Goal: Use online tool/utility: Utilize a website feature to perform a specific function

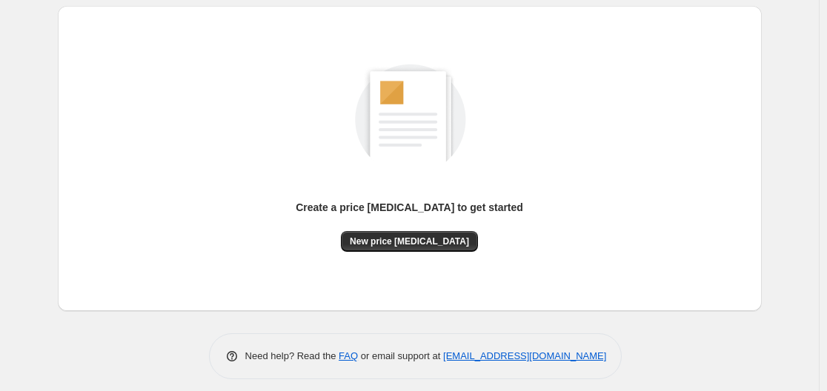
scroll to position [164, 0]
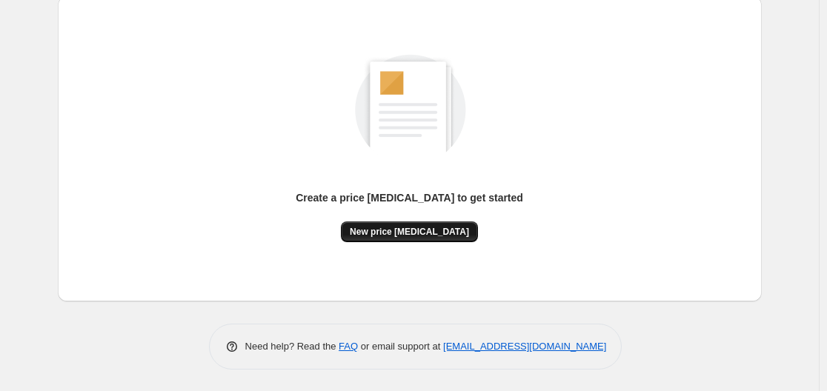
click at [417, 223] on button "New price [MEDICAL_DATA]" at bounding box center [409, 232] width 137 height 21
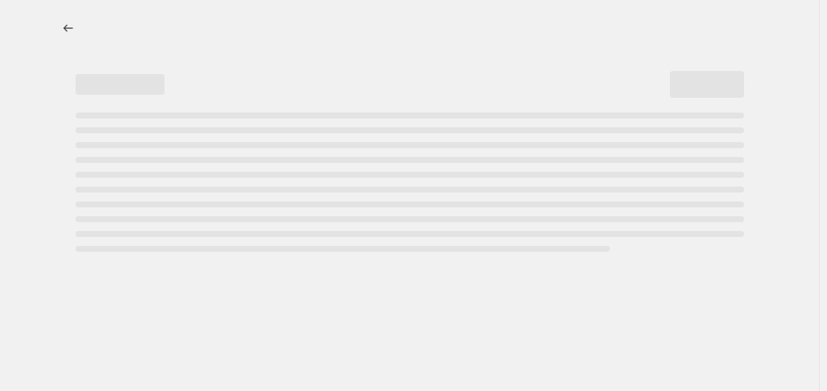
select select "percentage"
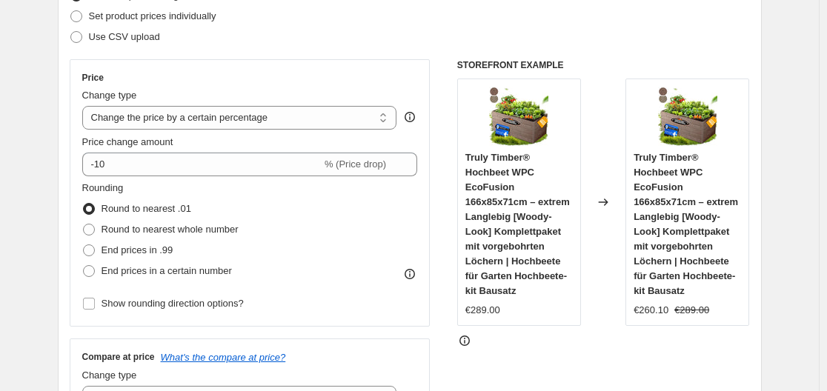
scroll to position [222, 0]
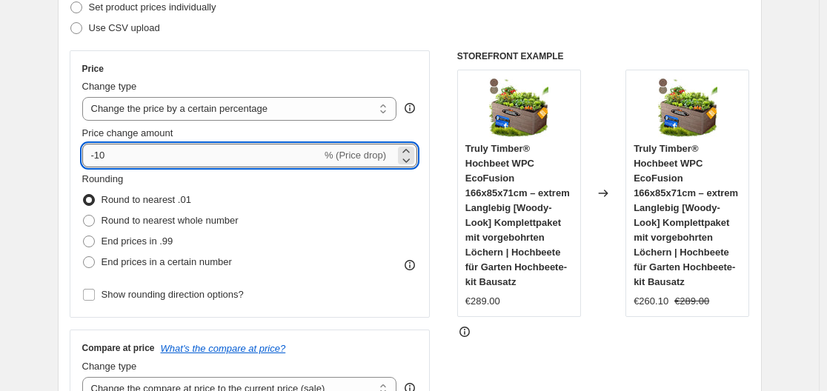
click at [204, 157] on input "-10" at bounding box center [201, 156] width 239 height 24
type input "-1"
type input "-35"
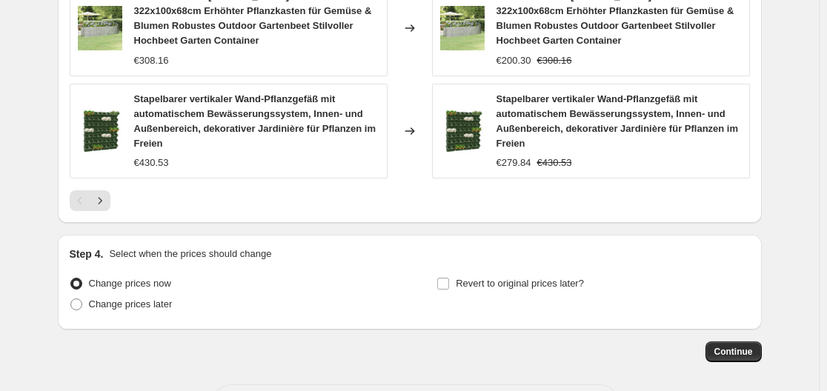
scroll to position [1248, 0]
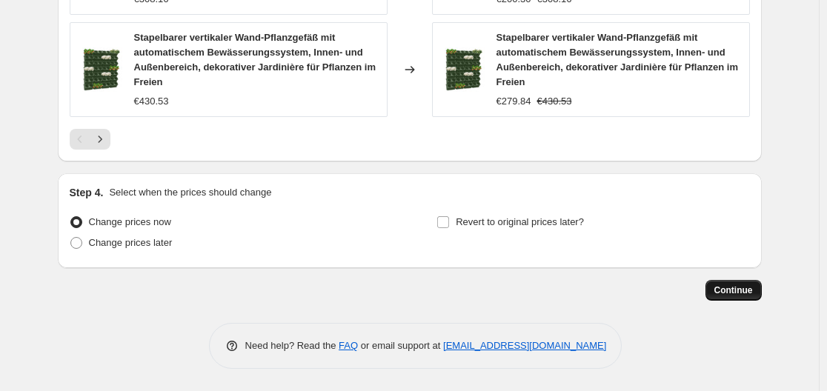
click at [750, 297] on button "Continue" at bounding box center [734, 290] width 56 height 21
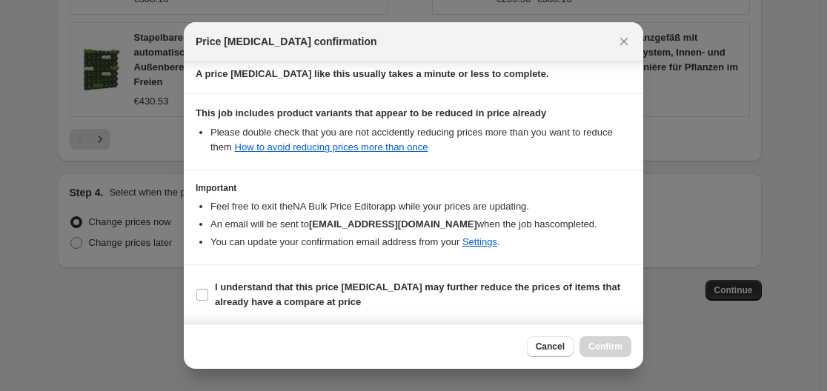
scroll to position [233, 0]
click at [203, 292] on input "I understand that this price [MEDICAL_DATA] may further reduce the prices of it…" at bounding box center [202, 294] width 12 height 12
checkbox input "true"
click at [610, 343] on span "Confirm" at bounding box center [606, 347] width 34 height 12
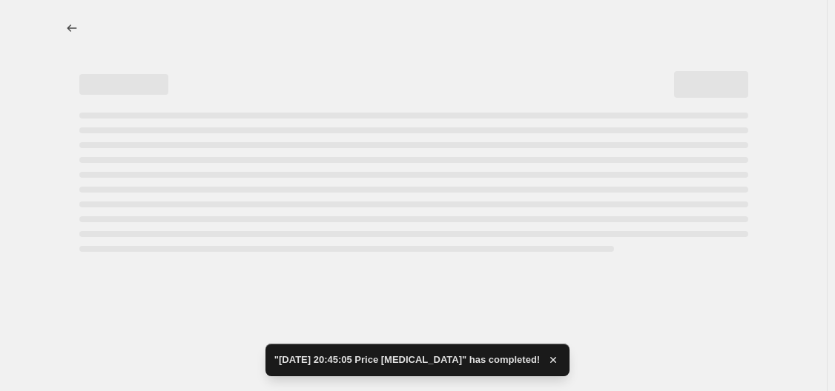
select select "percentage"
